Goal: Find specific page/section: Find specific page/section

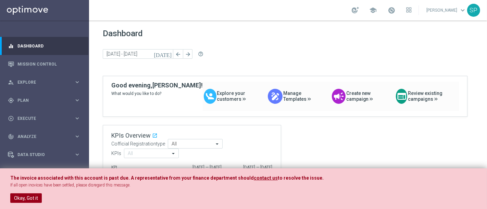
click at [30, 201] on button "Okay, Got it" at bounding box center [25, 199] width 31 height 10
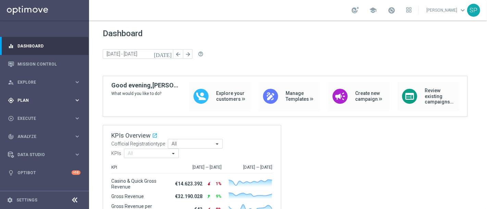
click at [81, 97] on div "gps_fixed Plan keyboard_arrow_right" at bounding box center [44, 100] width 88 height 18
click at [32, 145] on link "Streams" at bounding box center [44, 145] width 53 height 5
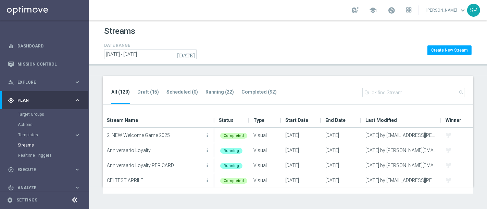
click at [160, 90] on ul "All (129) Draft (15) Scheduled (0) Running (22) Completed (92)" at bounding box center [197, 96] width 173 height 17
click at [145, 92] on tab-header "Draft (15)" at bounding box center [148, 92] width 22 height 6
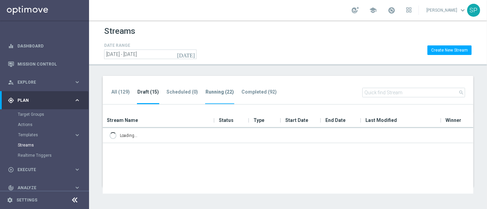
click at [226, 100] on li "Running (22)" at bounding box center [219, 96] width 29 height 16
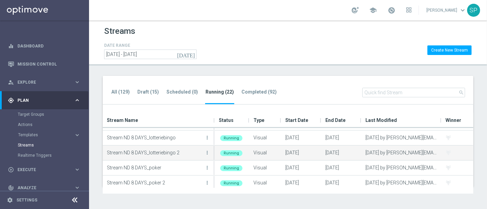
scroll to position [271, 0]
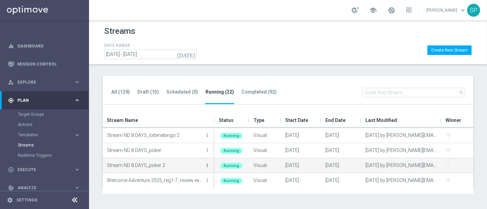
click at [207, 165] on icon "more_vert" at bounding box center [206, 165] width 5 height 5
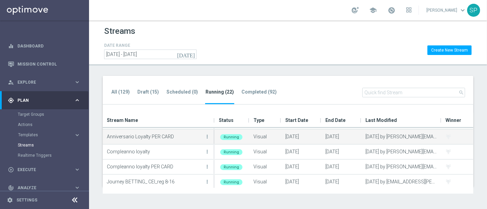
scroll to position [0, 0]
